Goal: Navigation & Orientation: Find specific page/section

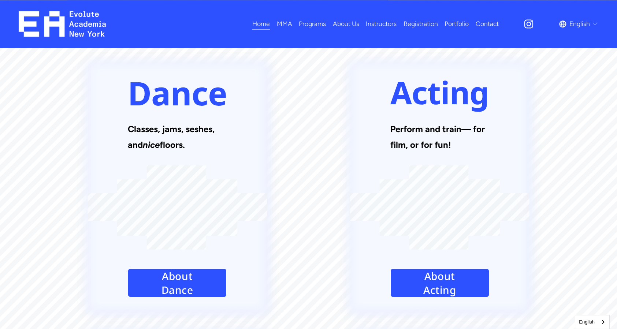
scroll to position [908, 0]
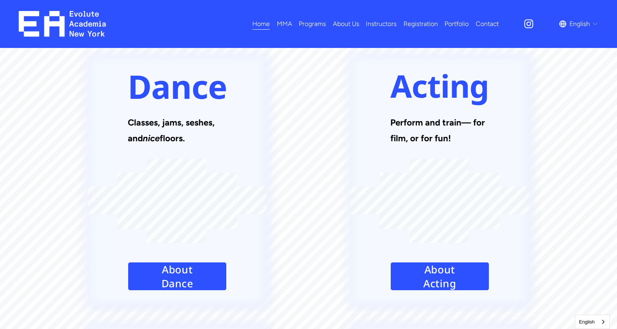
click at [0, 0] on link "All Programs" at bounding box center [0, 0] width 0 height 0
click at [0, 0] on span "Kids MMA" at bounding box center [0, 0] width 0 height 0
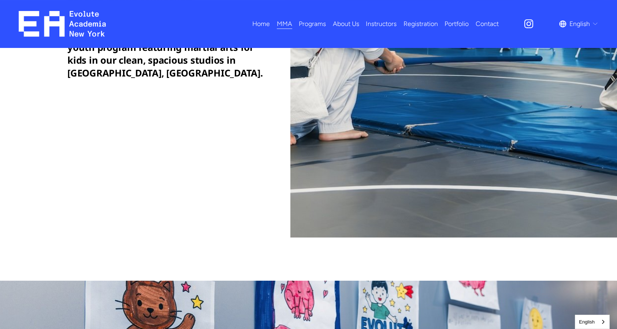
scroll to position [667, 0]
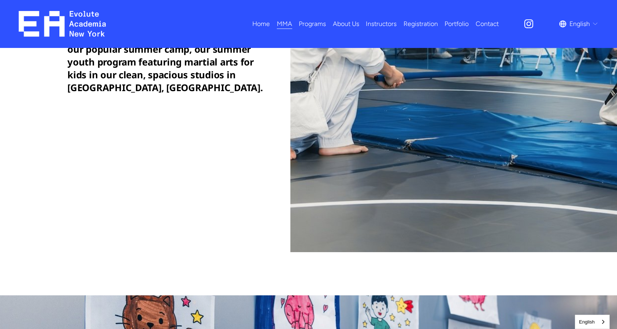
click at [0, 0] on span "Dance" at bounding box center [0, 0] width 0 height 0
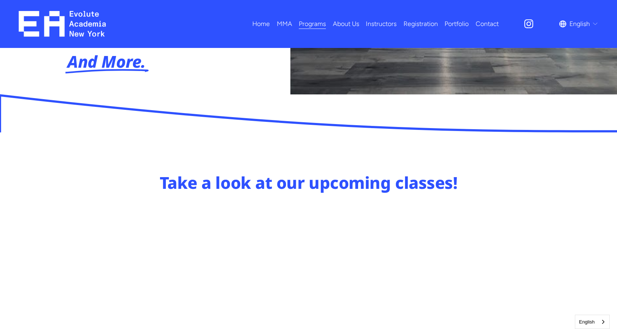
scroll to position [363, 0]
